Goal: Information Seeking & Learning: Learn about a topic

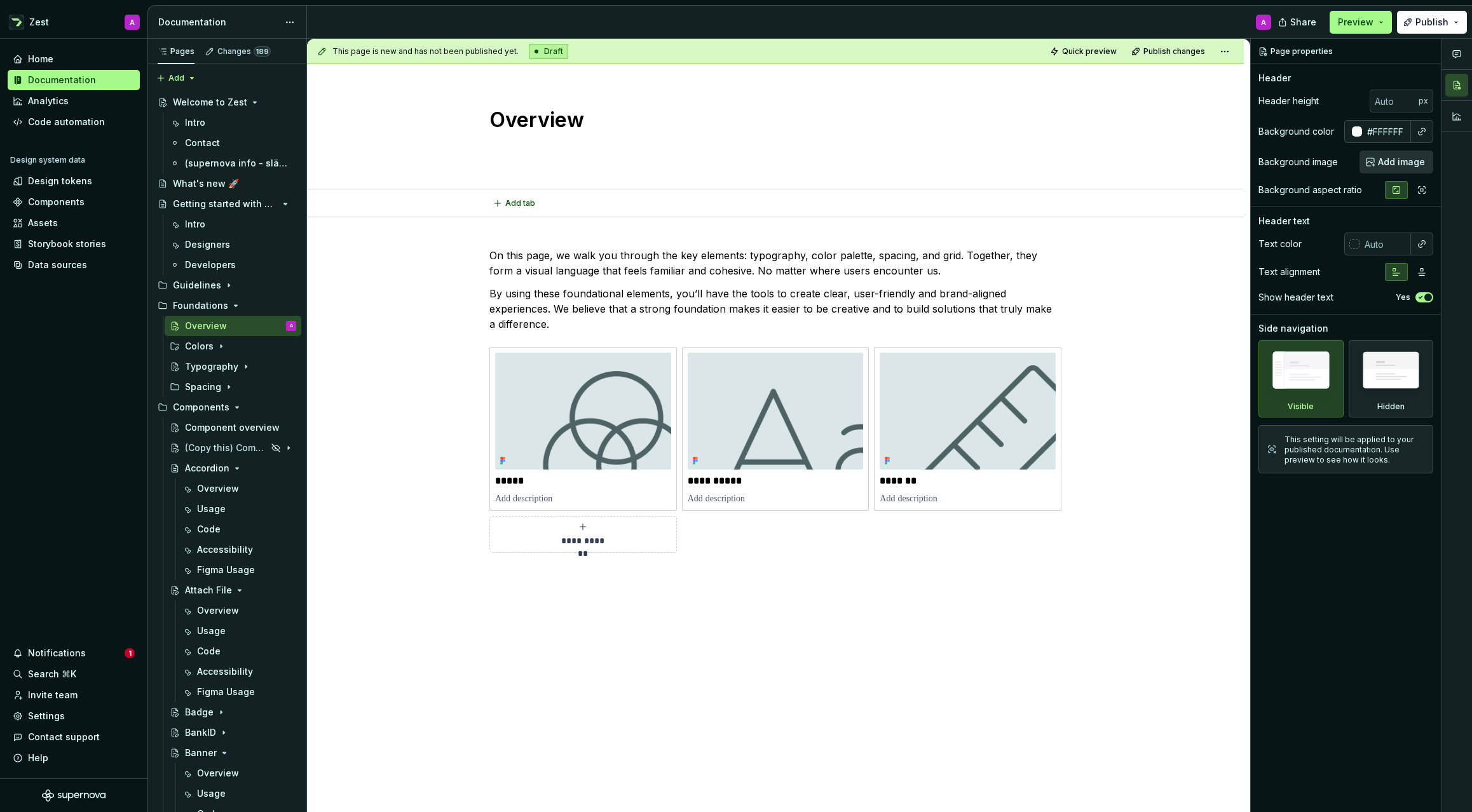
type textarea "*"
click at [234, 471] on icon "Page tree" at bounding box center [236, 468] width 10 height 10
click at [224, 590] on div "Figma Usage" at bounding box center [225, 590] width 57 height 13
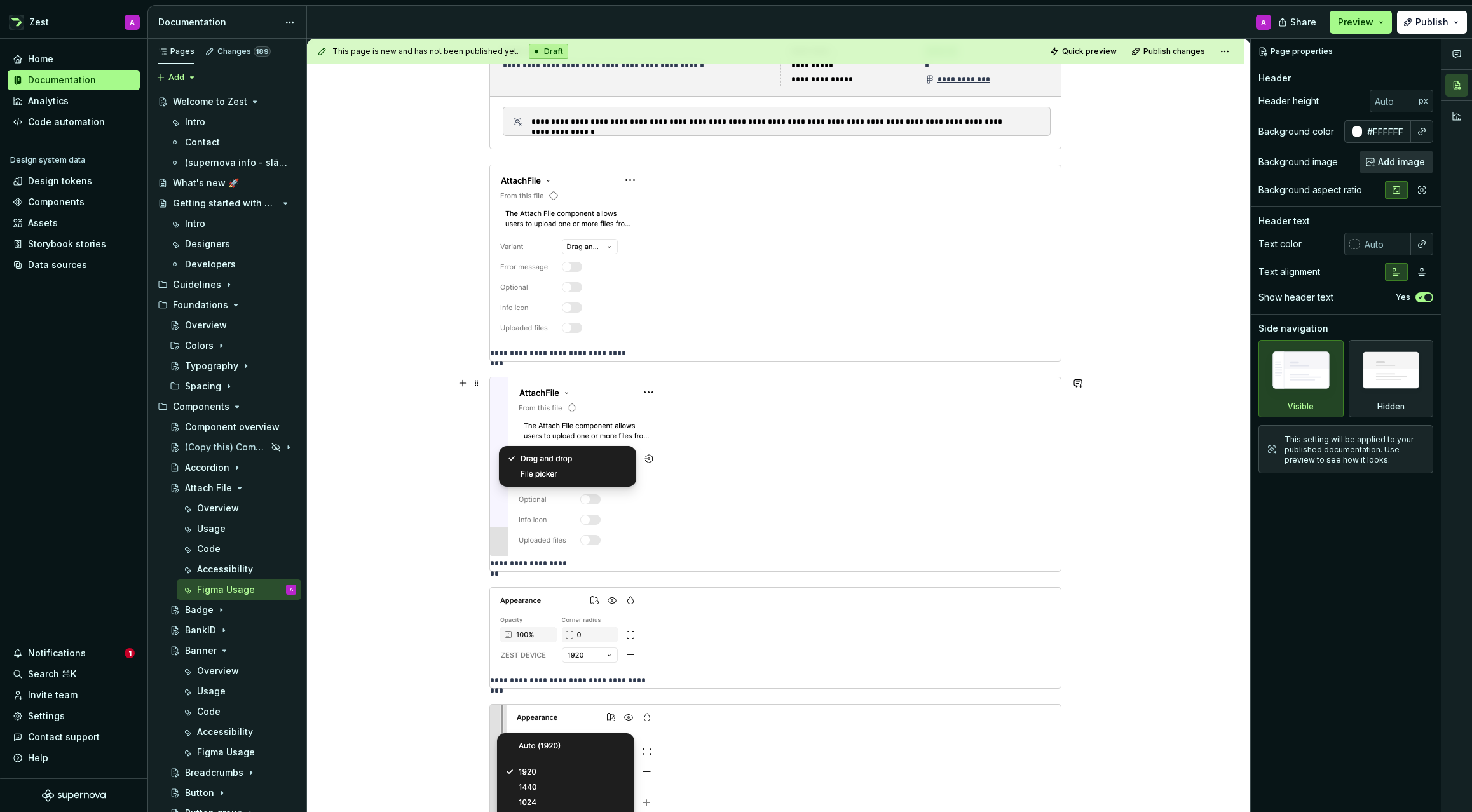
scroll to position [337, 0]
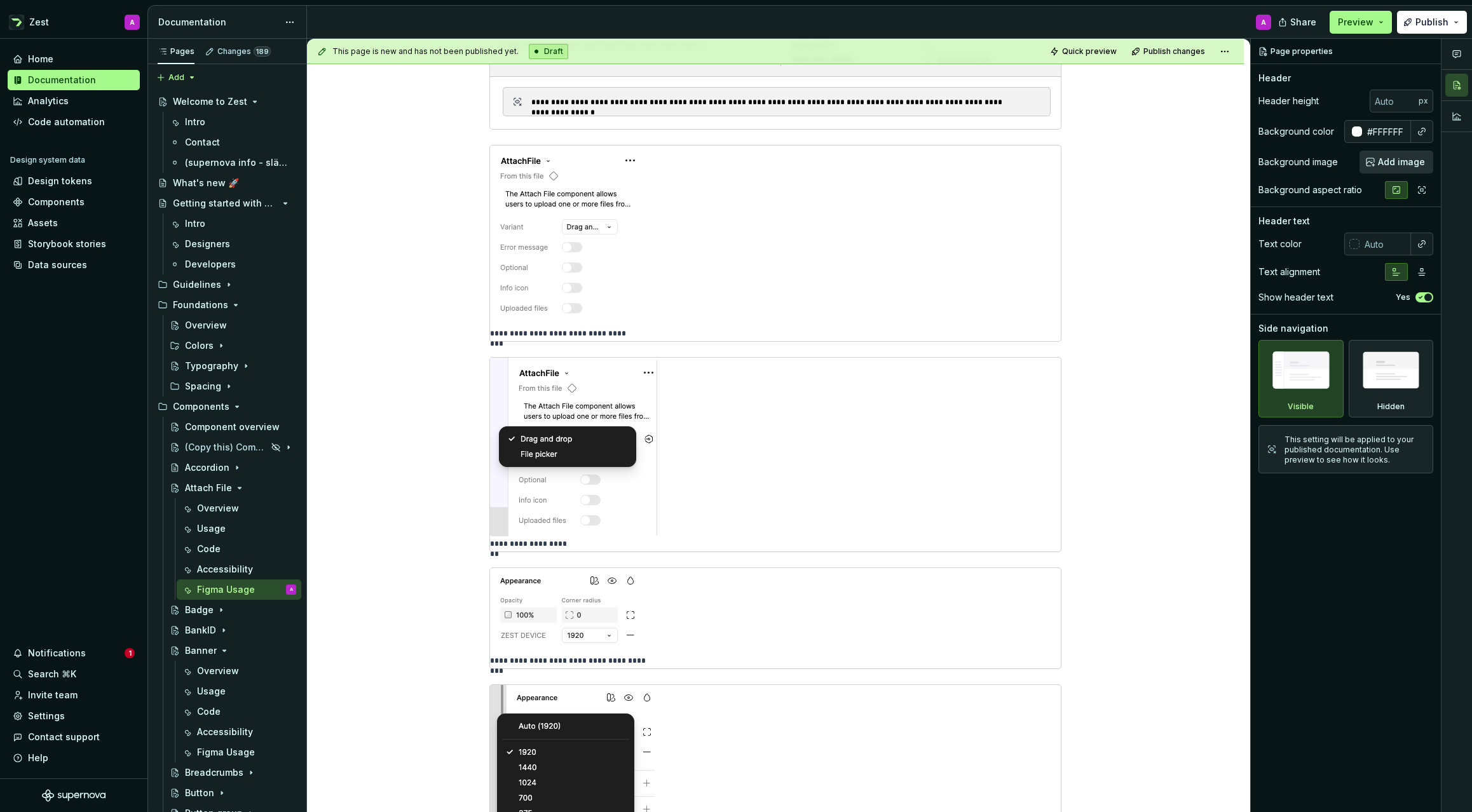
type textarea "*"
